Goal: Ask a question

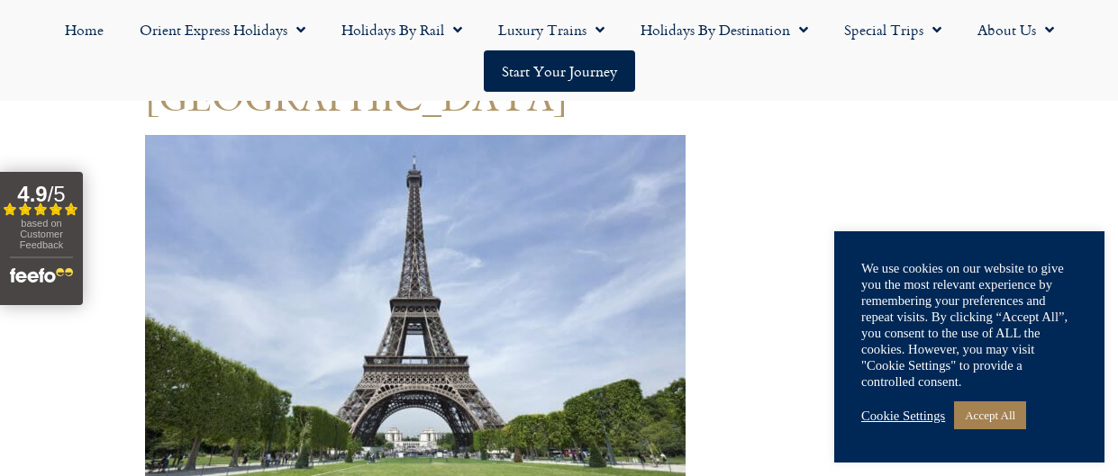
scroll to position [192, 0]
click at [663, 234] on img at bounding box center [415, 315] width 540 height 358
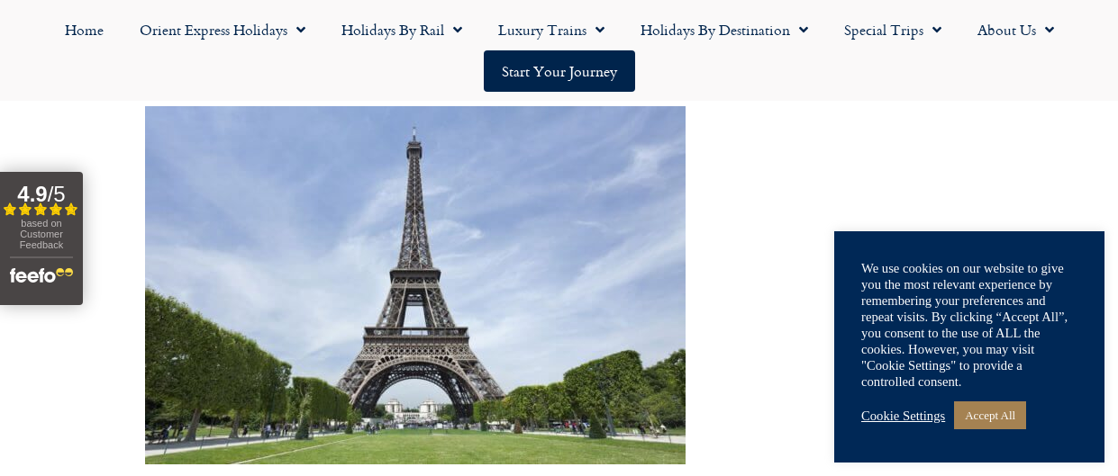
scroll to position [266, 0]
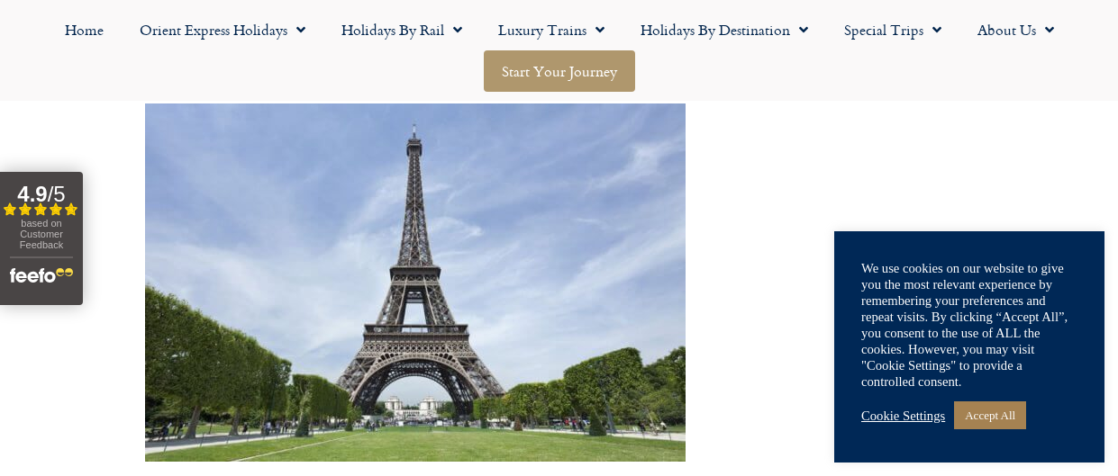
click at [591, 85] on link "Start your Journey" at bounding box center [559, 70] width 151 height 41
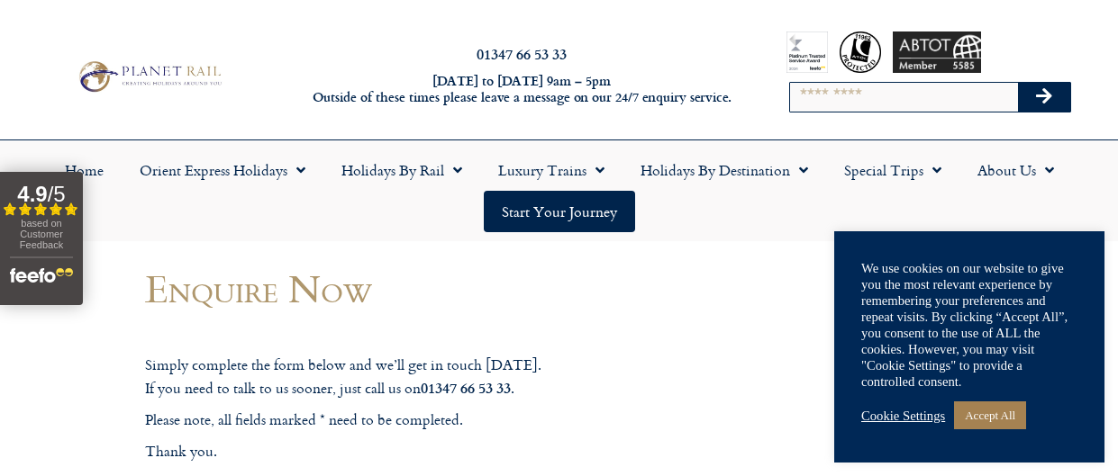
click at [591, 85] on h6 "[DATE] to [DATE] 9am – 5pm Outside of these times please leave a message on our…" at bounding box center [522, 89] width 438 height 33
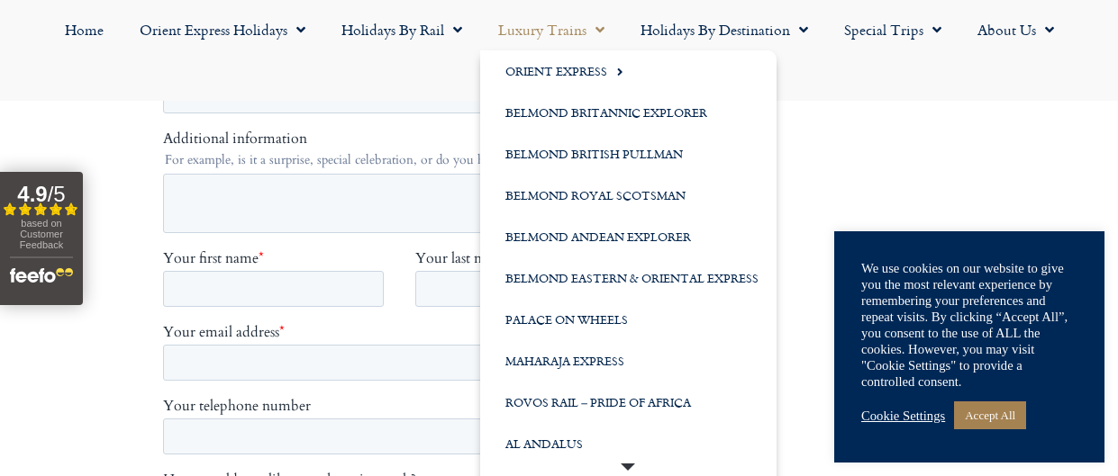
scroll to position [663, 0]
click at [304, 133] on label "Additional information" at bounding box center [414, 139] width 504 height 18
click at [304, 174] on textarea "Additional information" at bounding box center [410, 203] width 497 height 59
